Goal: Task Accomplishment & Management: Use online tool/utility

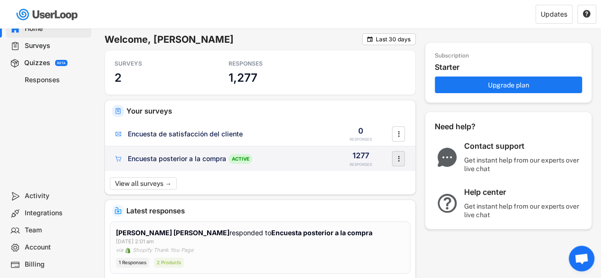
click at [394, 160] on icon "" at bounding box center [399, 159] width 10 height 14
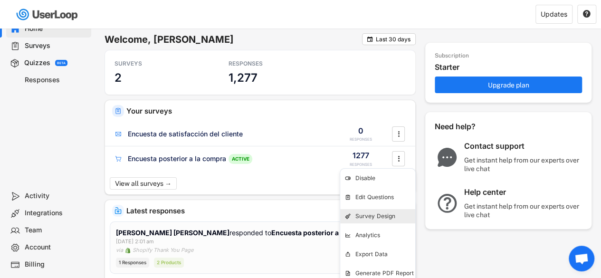
click at [387, 216] on div "Survey Design" at bounding box center [386, 216] width 60 height 8
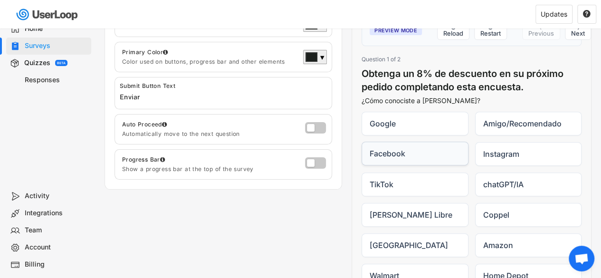
scroll to position [117, 0]
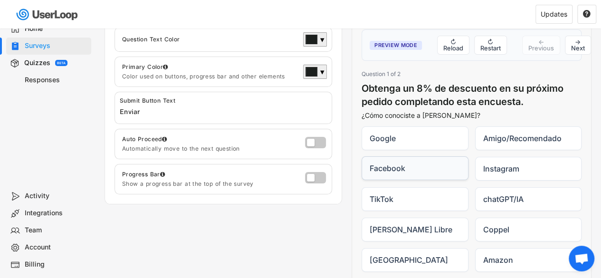
drag, startPoint x: 419, startPoint y: 159, endPoint x: 431, endPoint y: 169, distance: 15.5
click at [419, 159] on label "Facebook" at bounding box center [415, 168] width 107 height 24
click at [362, 157] on input "Facebook" at bounding box center [361, 156] width 0 height 0
radio input "true"
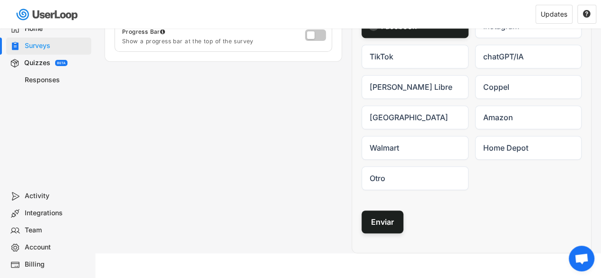
click at [389, 221] on button "Enviar" at bounding box center [383, 222] width 42 height 23
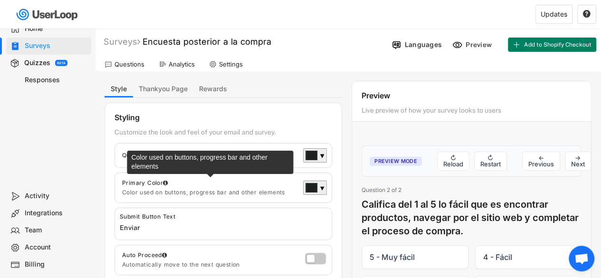
scroll to position [0, 0]
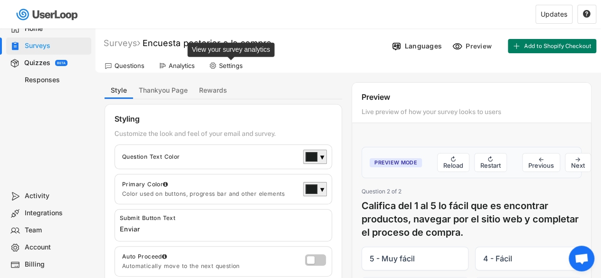
click at [221, 63] on div "Settings" at bounding box center [231, 66] width 24 height 8
select select ""weekly""
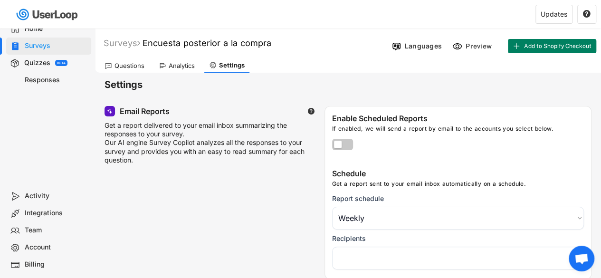
select select "1348695171700984260__LOOKUP__1709664911805x562084958693454000"
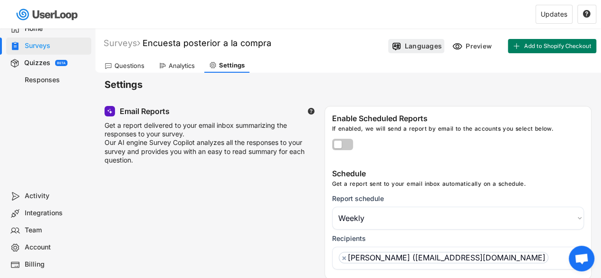
click at [433, 49] on div "Languages" at bounding box center [423, 46] width 37 height 9
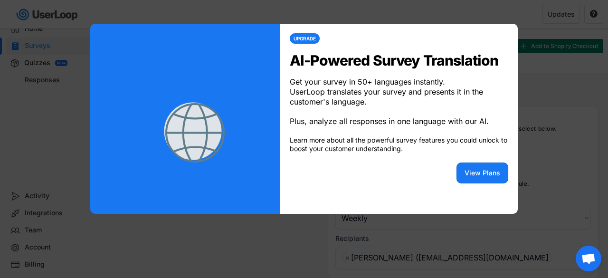
click at [477, 180] on button "View Plans" at bounding box center [483, 173] width 52 height 21
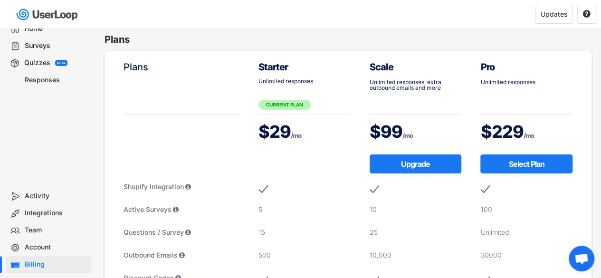
click at [28, 45] on div "Surveys" at bounding box center [56, 45] width 63 height 9
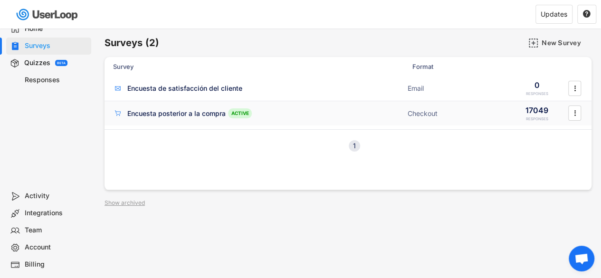
click at [173, 117] on div "Encuesta posterior a la compra" at bounding box center [176, 114] width 98 height 10
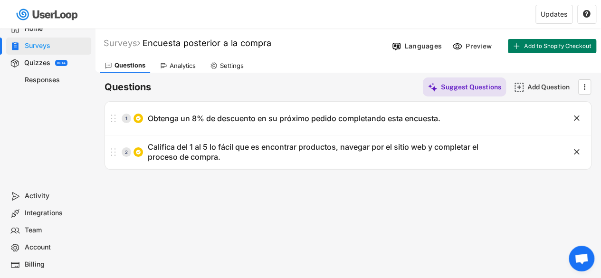
click at [356, 235] on div "Surveys Encuesta posterior a la compra Languages Preview Add to Shopify Checkou…" at bounding box center [348, 258] width 506 height 458
click at [538, 45] on span "Add to Shopify Checkout" at bounding box center [557, 46] width 67 height 6
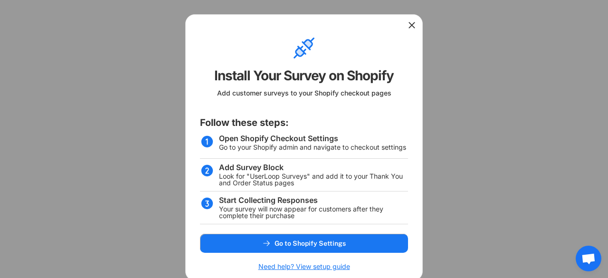
click at [413, 26] on use at bounding box center [412, 25] width 10 height 10
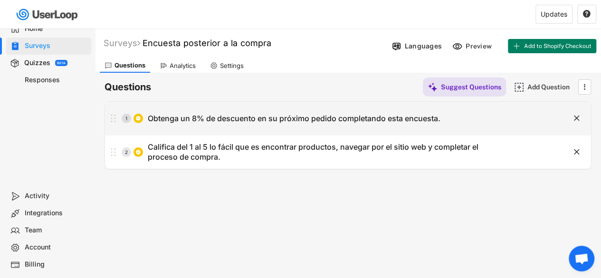
click at [357, 121] on div "Obtenga un 8% de descuento en su próximo pedido completando esta encuesta." at bounding box center [294, 119] width 293 height 10
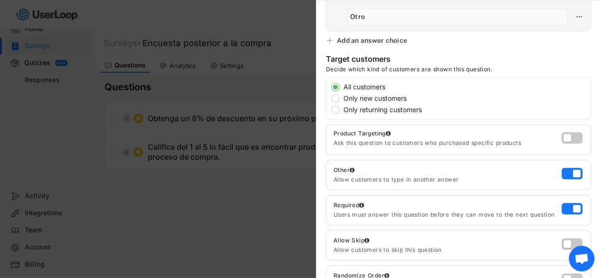
scroll to position [400, 0]
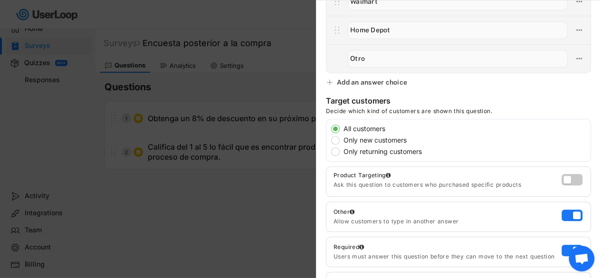
click at [257, 213] on div at bounding box center [300, 139] width 601 height 278
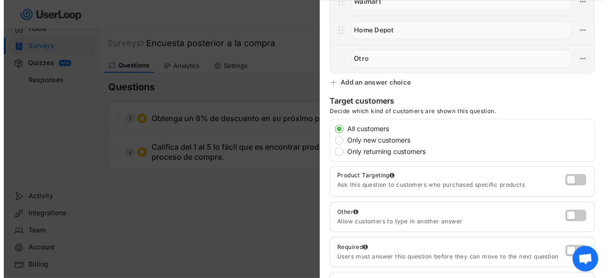
scroll to position [0, 0]
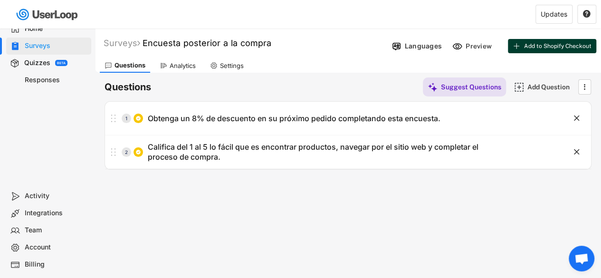
click at [535, 43] on span "Add to Shopify Checkout" at bounding box center [557, 46] width 67 height 6
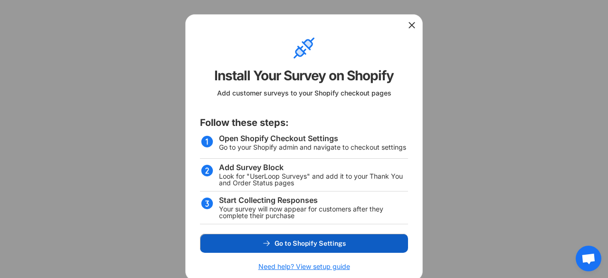
click at [360, 236] on button "Go to Shopify Settings" at bounding box center [304, 243] width 208 height 19
